Goal: Check status: Check status

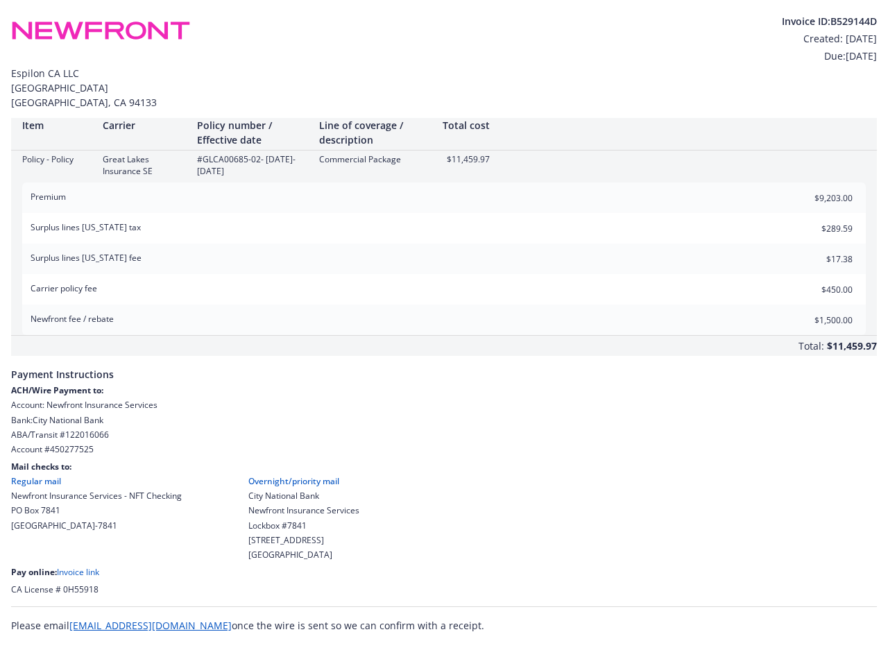
click at [444, 322] on div "Newfront fee / rebate $1,500.00" at bounding box center [444, 320] width 844 height 31
